Goal: Navigation & Orientation: Find specific page/section

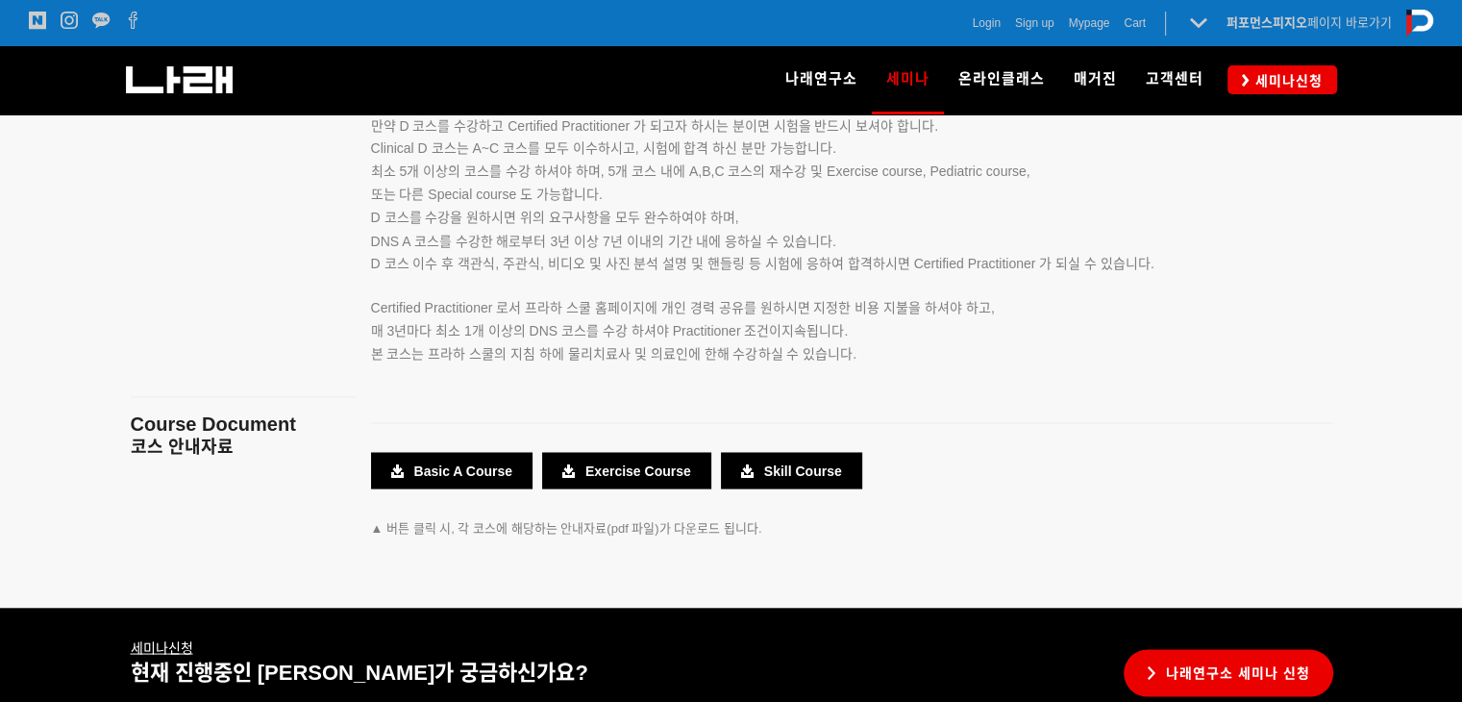
scroll to position [3645, 0]
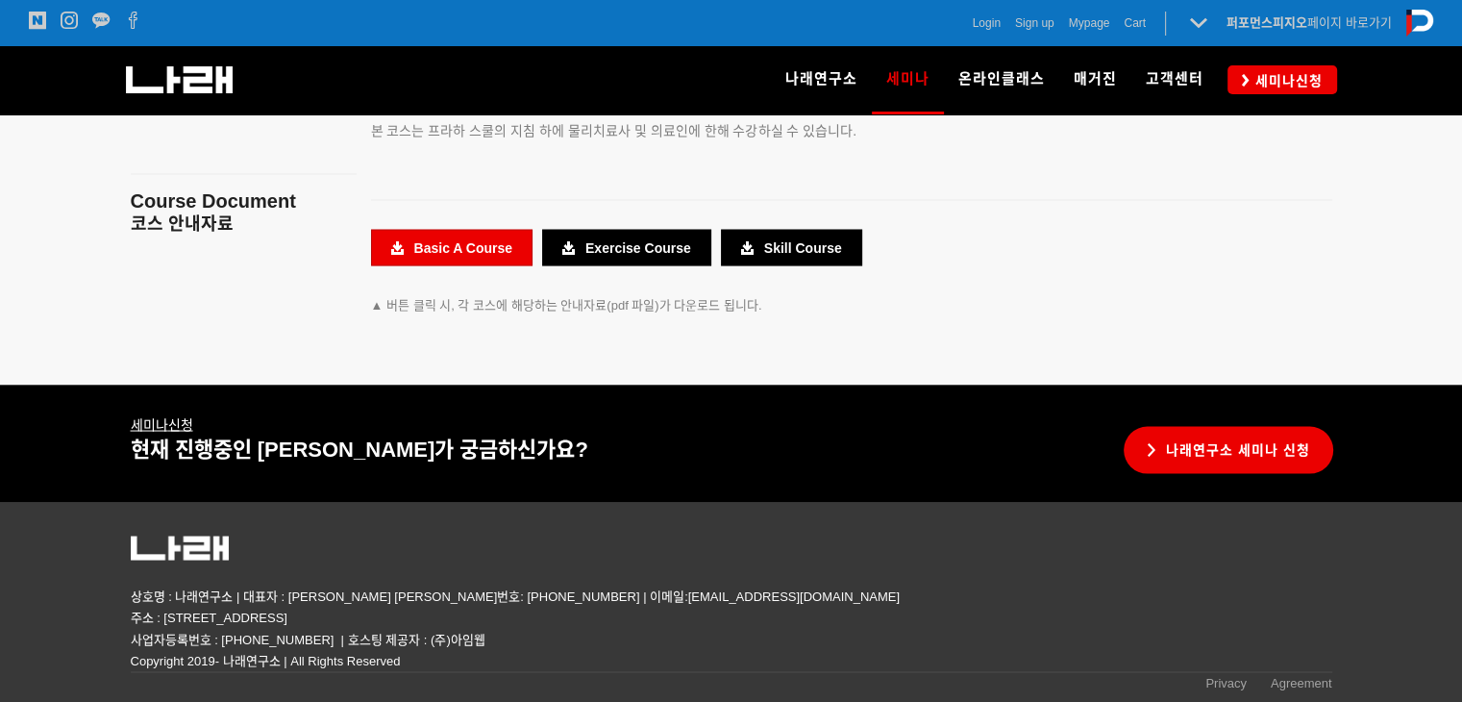
click at [486, 243] on link "Basic A Course" at bounding box center [451, 247] width 161 height 37
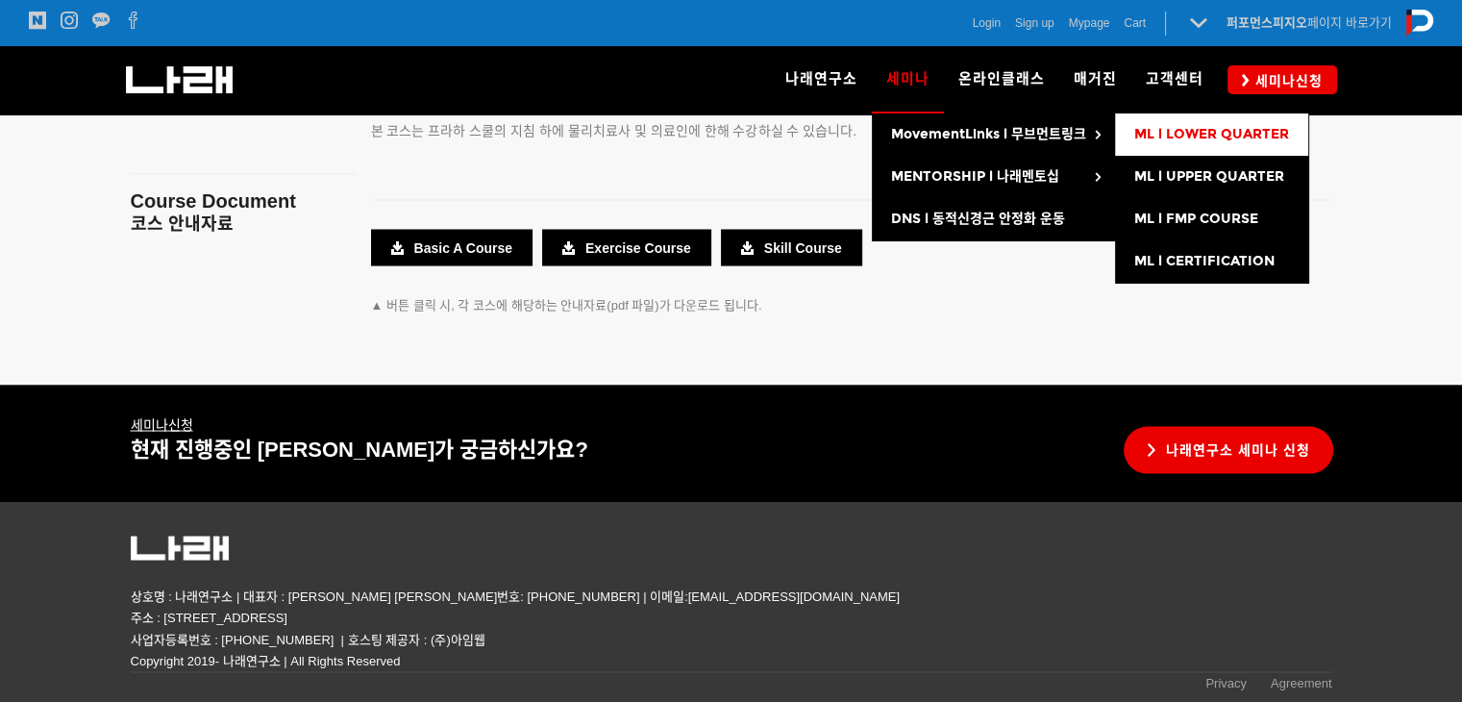
click at [1170, 128] on span "ML l LOWER QUARTER" at bounding box center [1211, 134] width 155 height 16
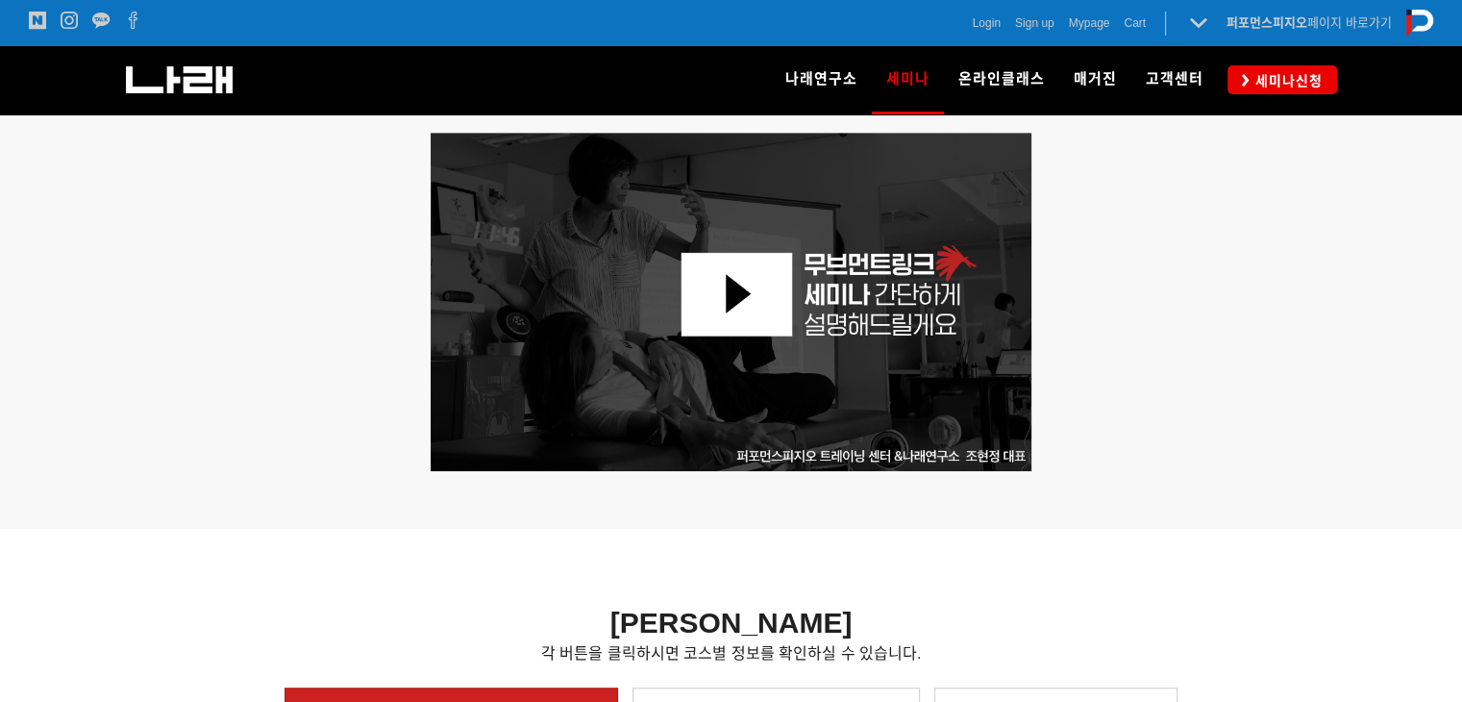
scroll to position [1295, 0]
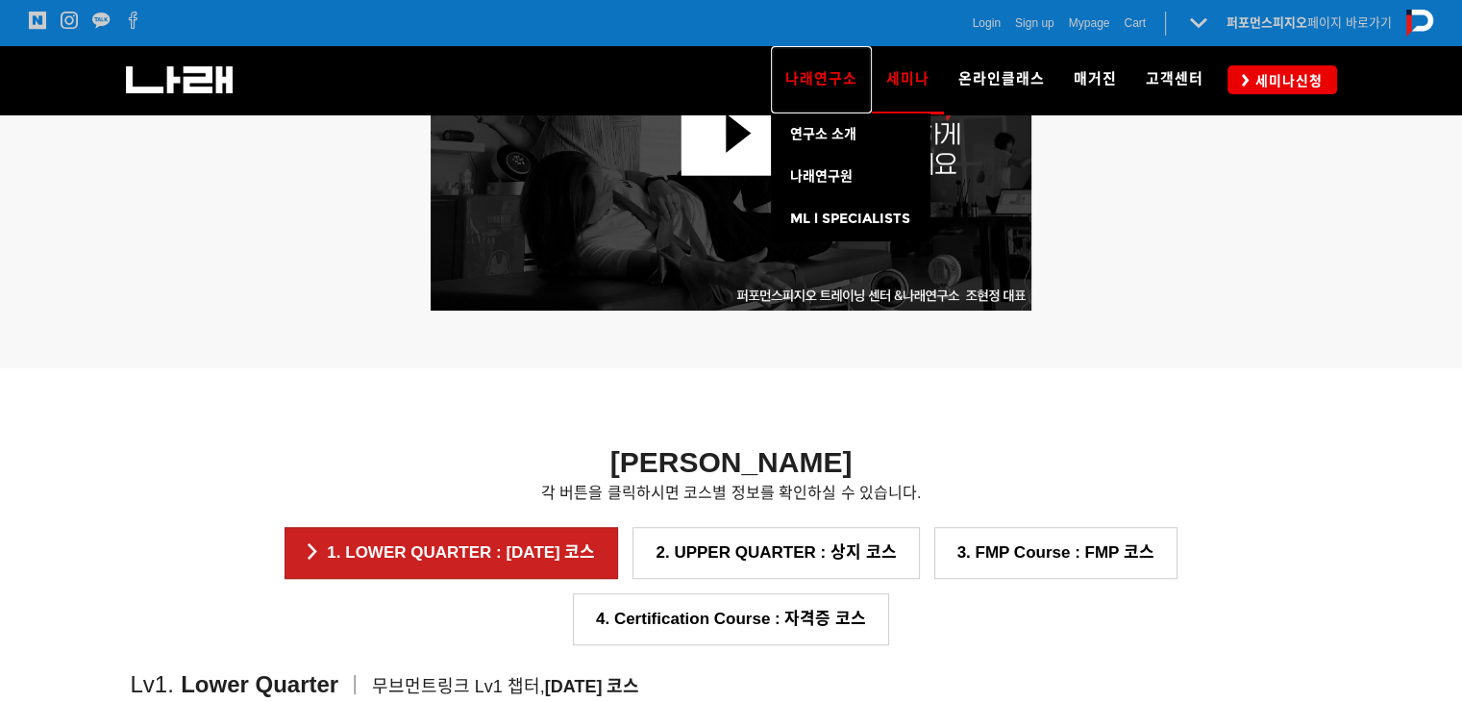
click at [838, 103] on link "나래연구소" at bounding box center [821, 79] width 101 height 67
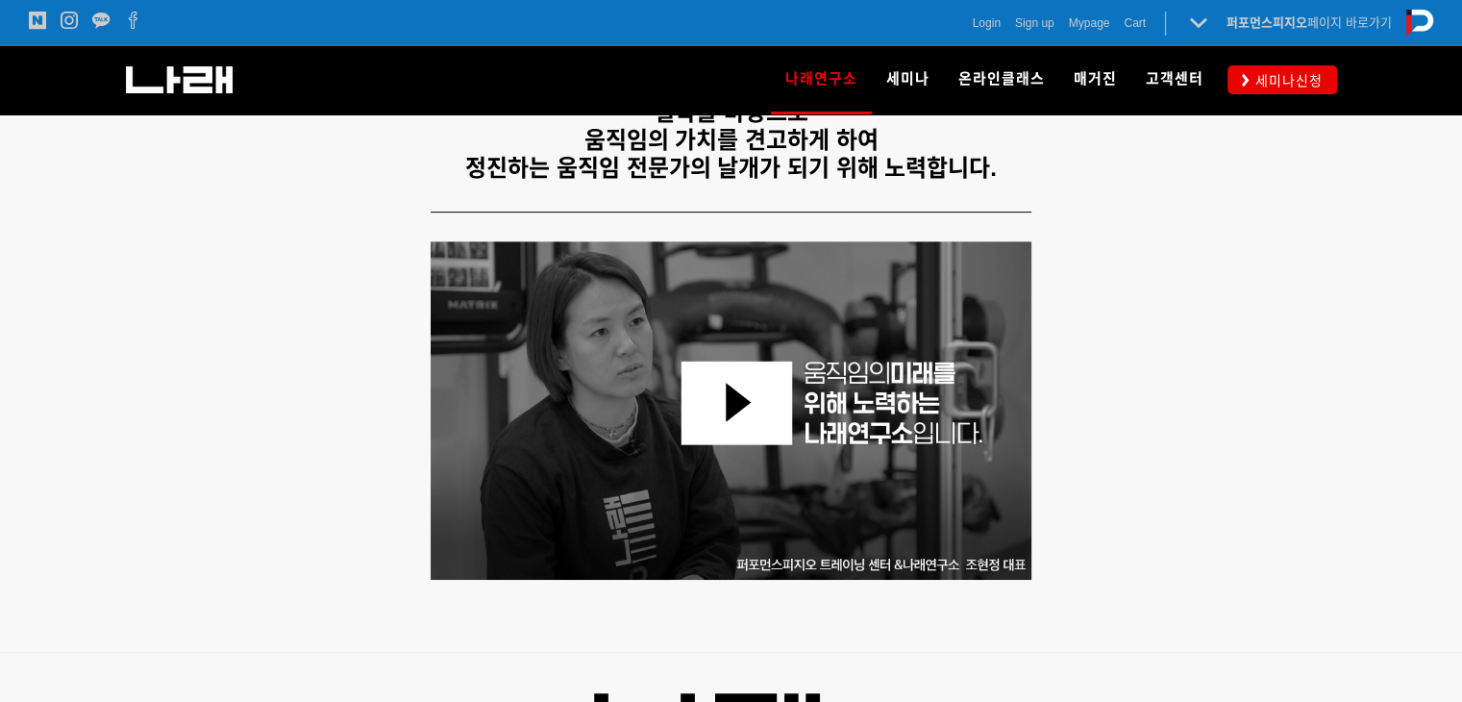
scroll to position [769, 0]
